Goal: Task Accomplishment & Management: Use online tool/utility

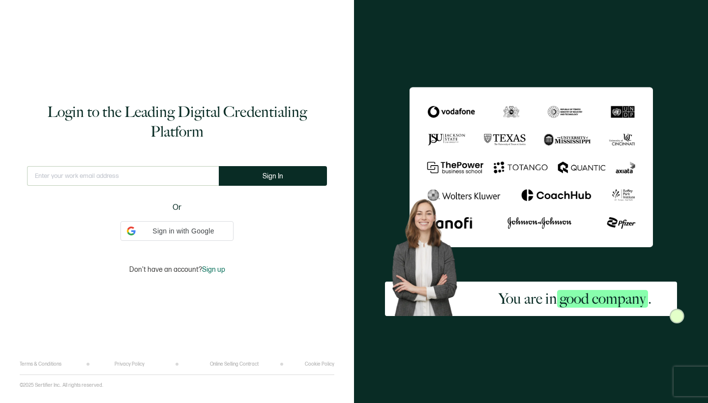
click at [148, 173] on input "text" at bounding box center [123, 176] width 192 height 20
click at [89, 173] on input "text" at bounding box center [123, 176] width 192 height 20
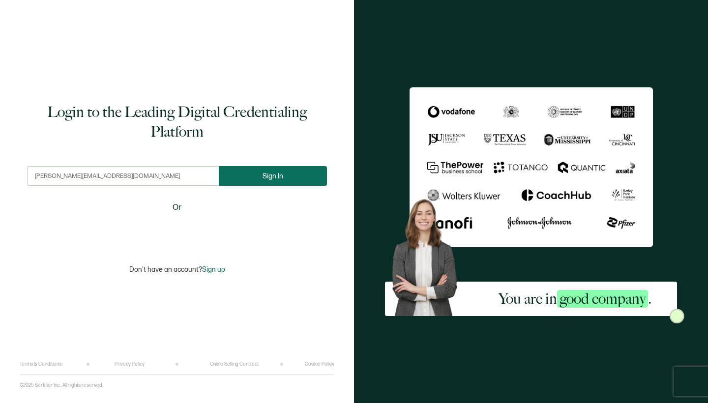
type input "[PERSON_NAME][EMAIL_ADDRESS][DOMAIN_NAME]"
click at [247, 171] on button "Sign In" at bounding box center [273, 176] width 108 height 20
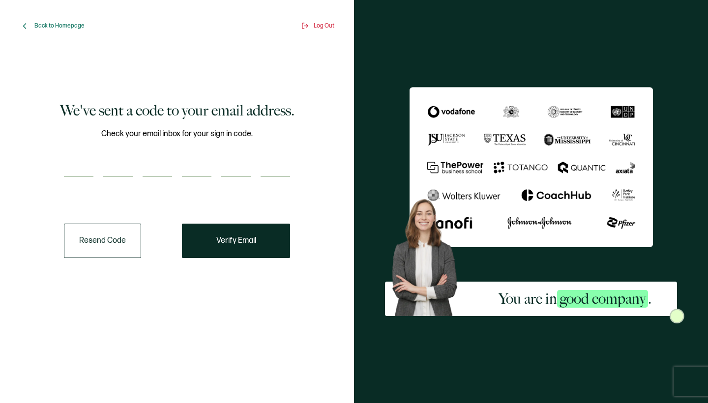
click at [87, 166] on input "number" at bounding box center [78, 167] width 29 height 20
type input "6"
type input "9"
type input "2"
type input "8"
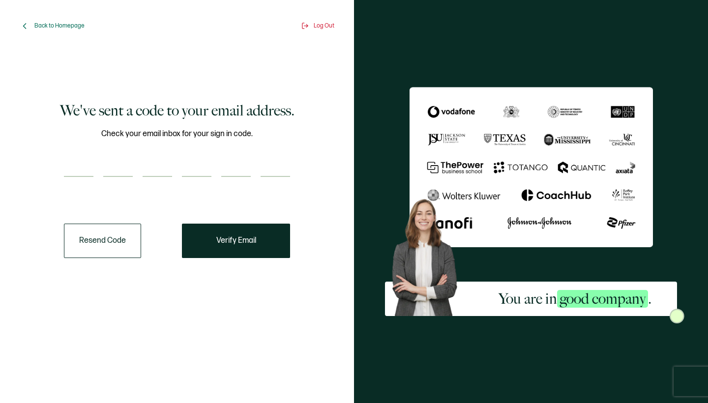
type input "7"
type input "0"
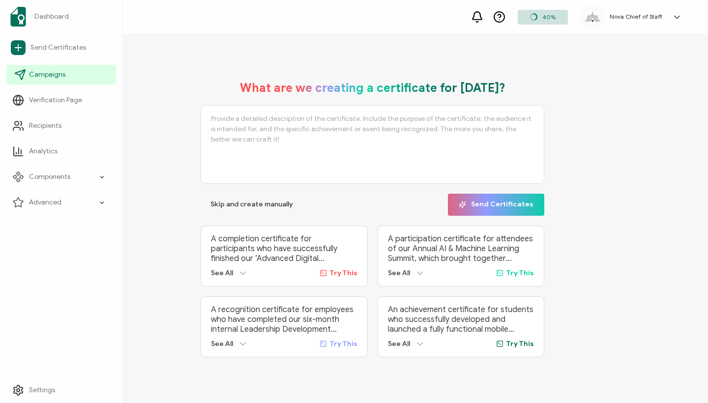
click at [26, 76] on link "Campaigns" at bounding box center [61, 75] width 110 height 20
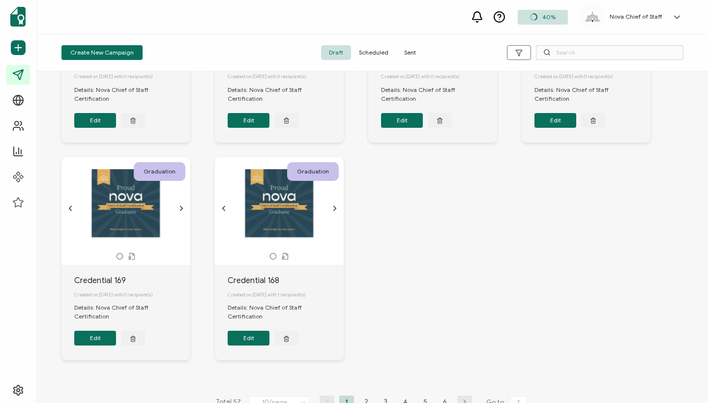
scroll to position [374, 0]
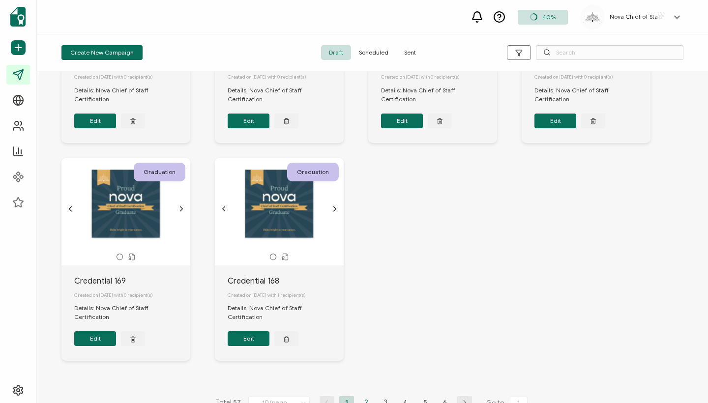
click at [364, 396] on li "2" at bounding box center [366, 402] width 15 height 12
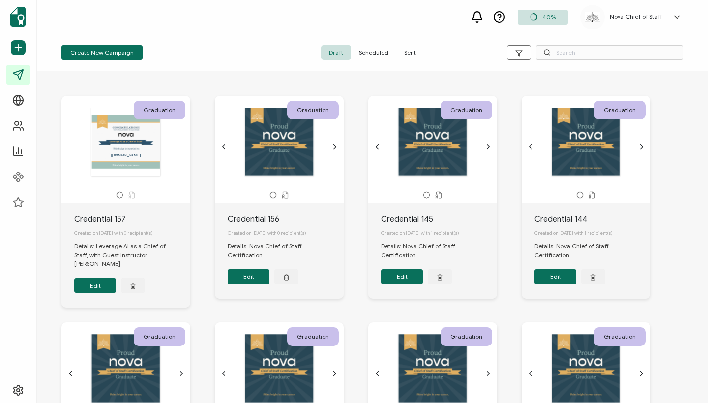
click at [403, 49] on span "Sent" at bounding box center [410, 52] width 28 height 15
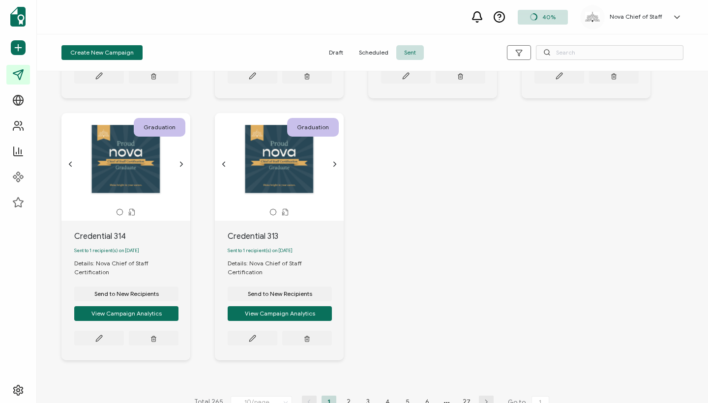
scroll to position [507, 0]
click at [347, 396] on li "2" at bounding box center [348, 402] width 15 height 12
click at [363, 396] on li "3" at bounding box center [368, 402] width 15 height 12
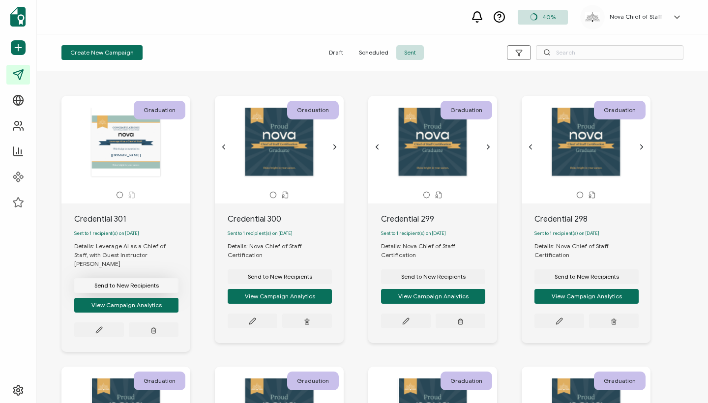
click at [140, 283] on span "Send to New Recipients" at bounding box center [126, 286] width 64 height 6
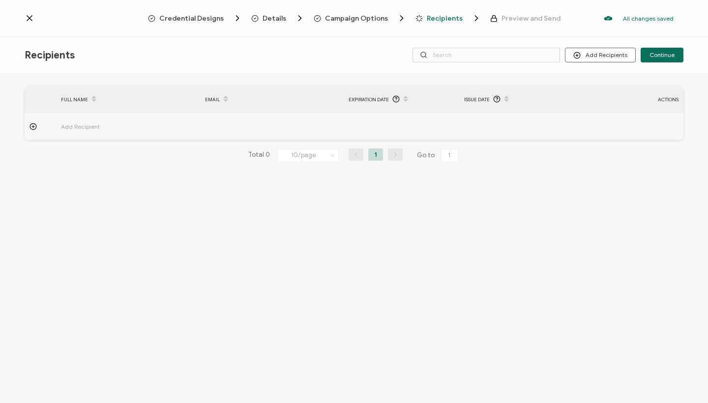
click at [87, 122] on span "Add Recipient" at bounding box center [107, 126] width 93 height 11
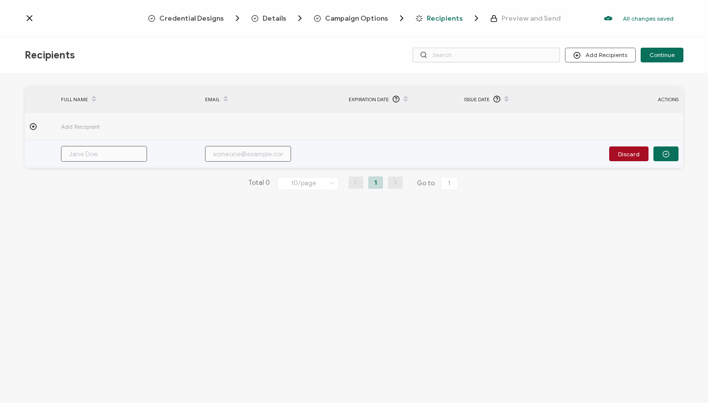
click at [118, 158] on input "text" at bounding box center [104, 154] width 86 height 16
paste input "[PERSON_NAME]"
type input "[PERSON_NAME]"
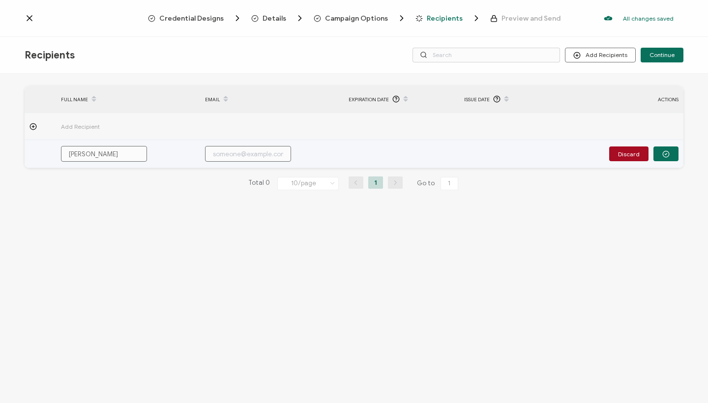
click at [265, 154] on input "text" at bounding box center [248, 154] width 86 height 16
paste input "[PERSON_NAME][EMAIL_ADDRESS][DOMAIN_NAME]"
type input "[PERSON_NAME][EMAIL_ADDRESS][DOMAIN_NAME]"
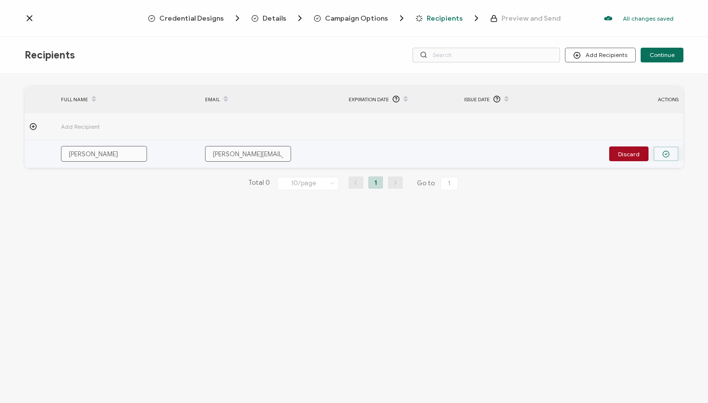
click at [667, 154] on icon "button" at bounding box center [665, 153] width 7 height 7
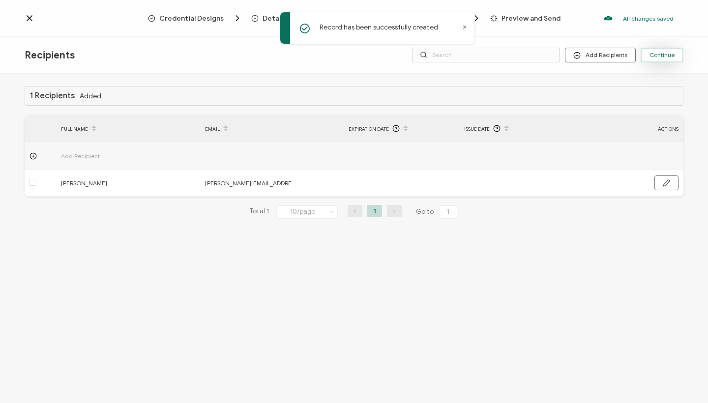
click at [674, 56] on span "Continue" at bounding box center [661, 55] width 25 height 6
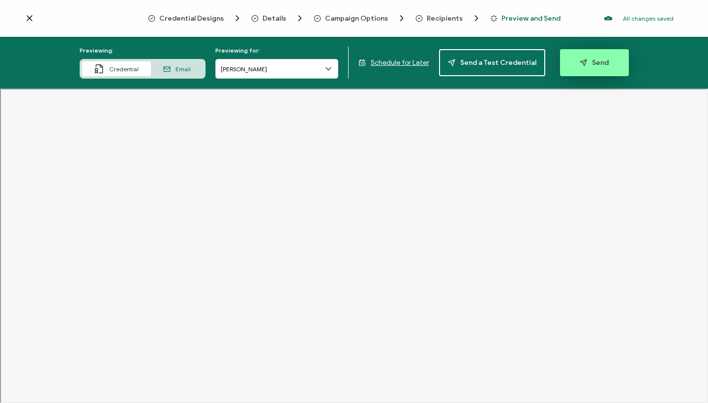
click at [586, 63] on span "Send" at bounding box center [594, 62] width 29 height 7
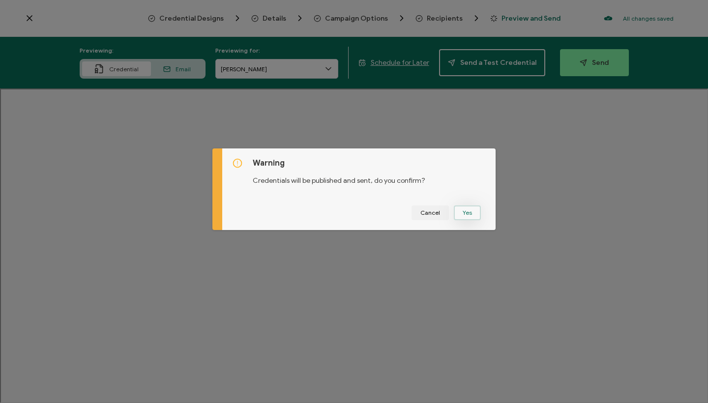
click at [472, 210] on button "Yes" at bounding box center [467, 212] width 27 height 15
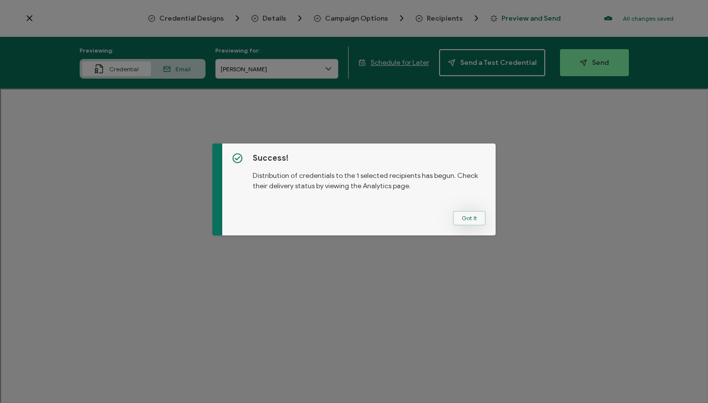
click at [470, 217] on button "Got It" at bounding box center [469, 218] width 33 height 15
